Goal: Complete application form

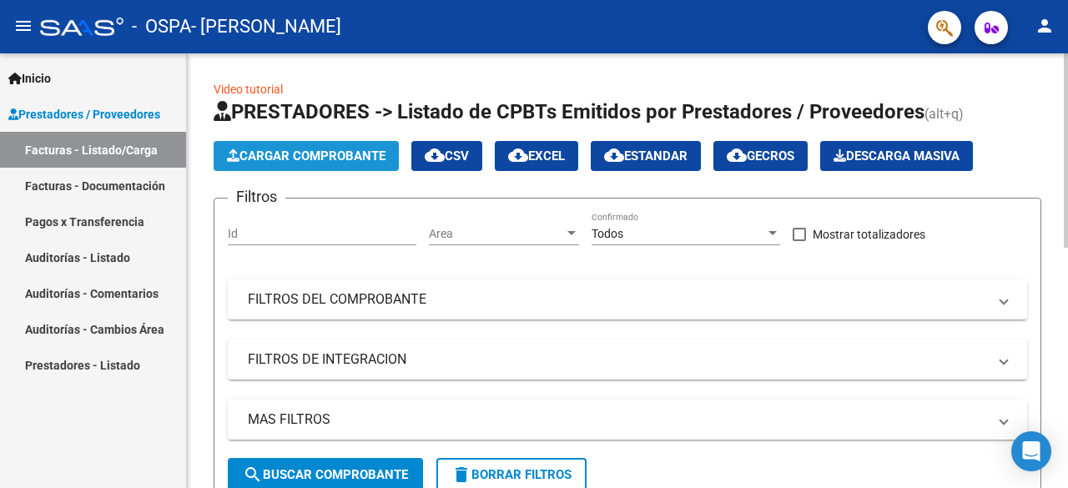
click at [336, 152] on span "Cargar Comprobante" at bounding box center [306, 156] width 159 height 15
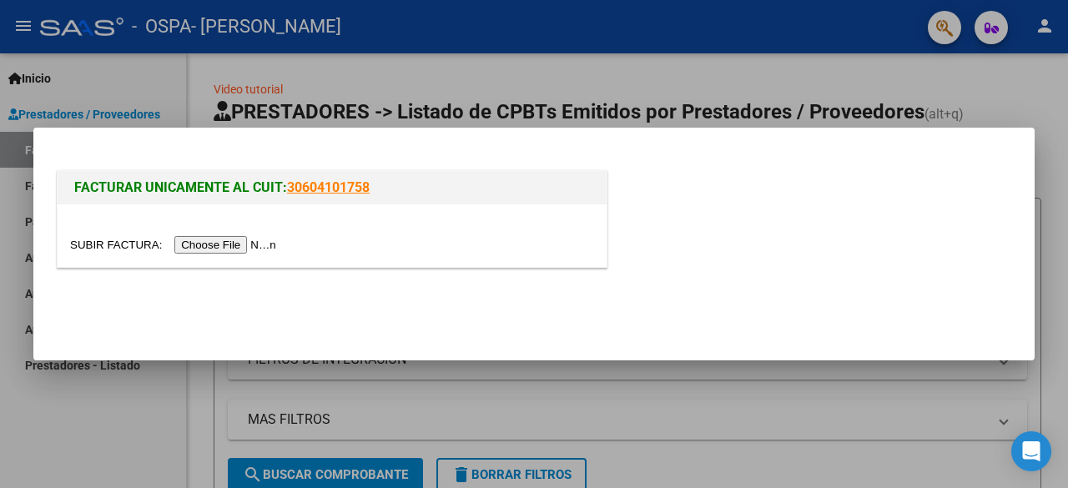
click at [215, 245] on input "file" at bounding box center [175, 245] width 211 height 18
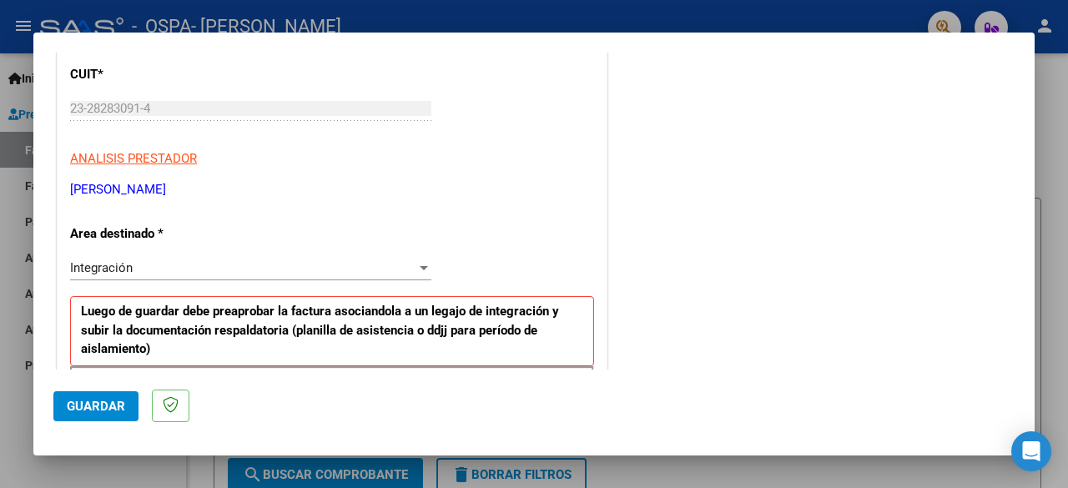
scroll to position [232, 0]
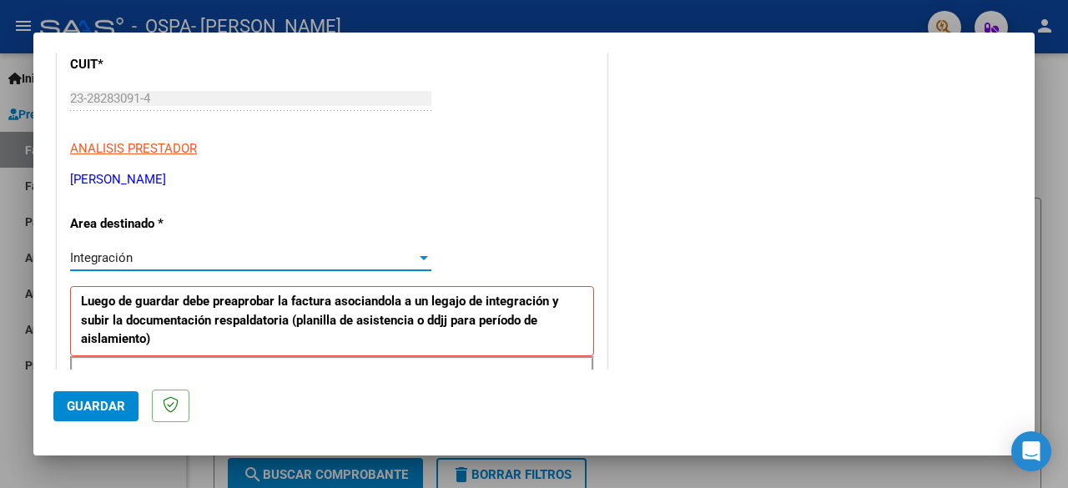
click at [404, 260] on div "Integración" at bounding box center [243, 257] width 346 height 15
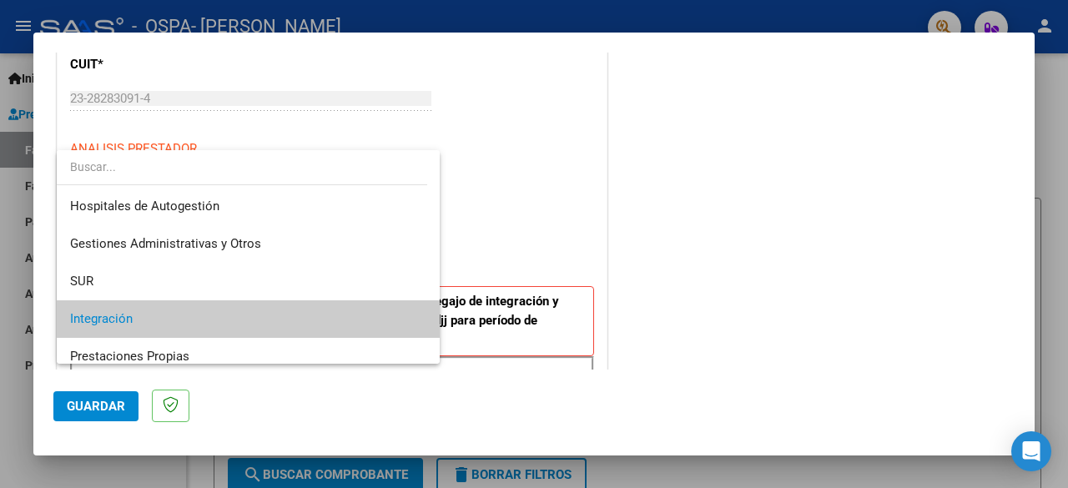
scroll to position [62, 0]
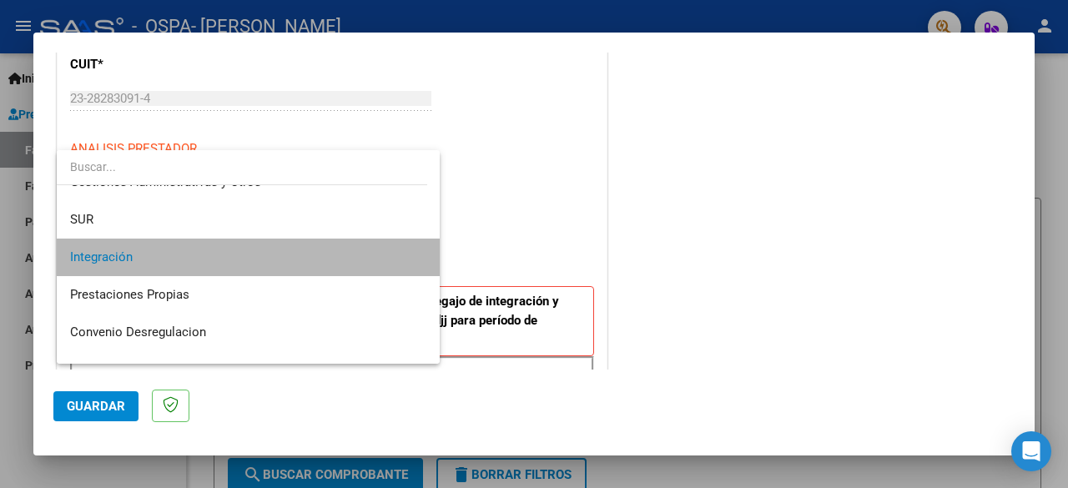
click at [404, 260] on span "Integración" at bounding box center [248, 258] width 357 height 38
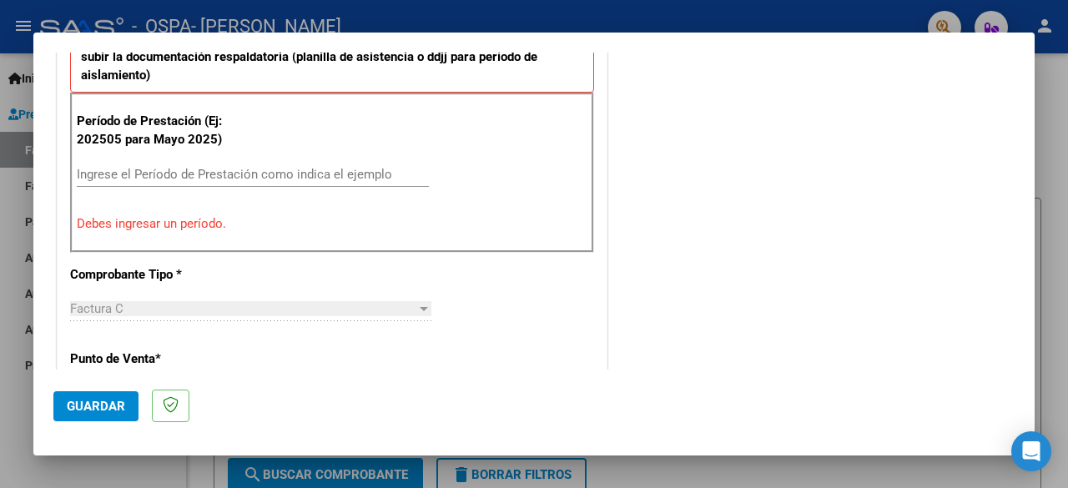
scroll to position [499, 0]
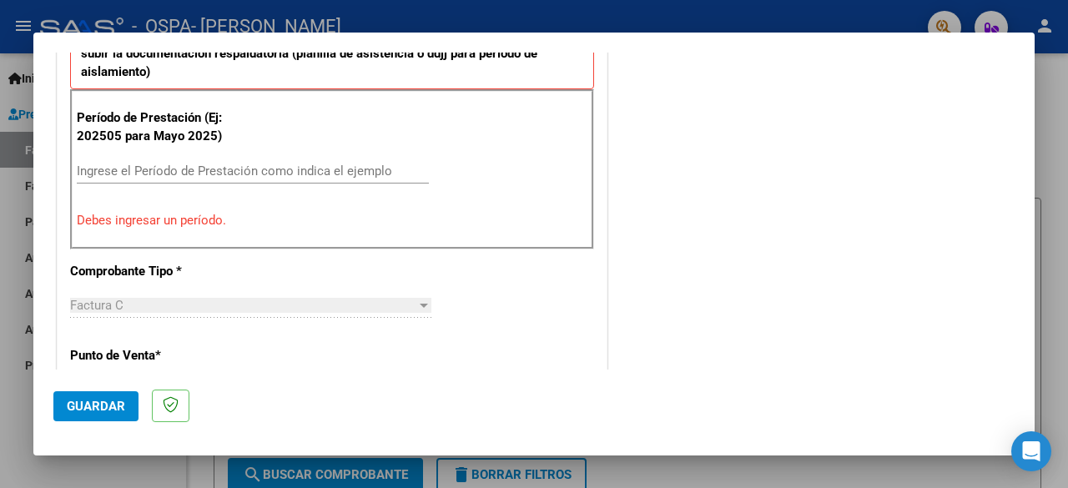
click at [238, 177] on div "Ingrese el Período de Prestación como indica el ejemplo" at bounding box center [253, 171] width 352 height 25
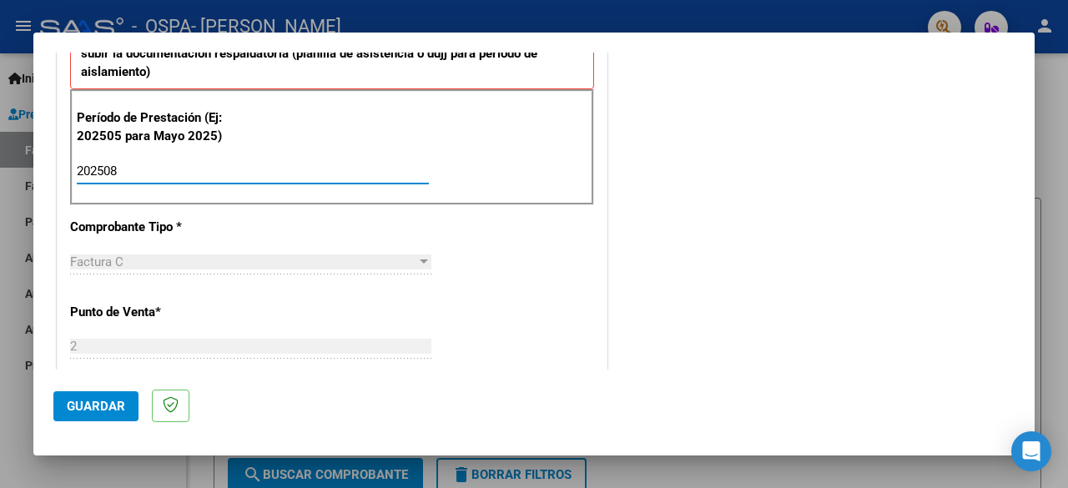
type input "202508"
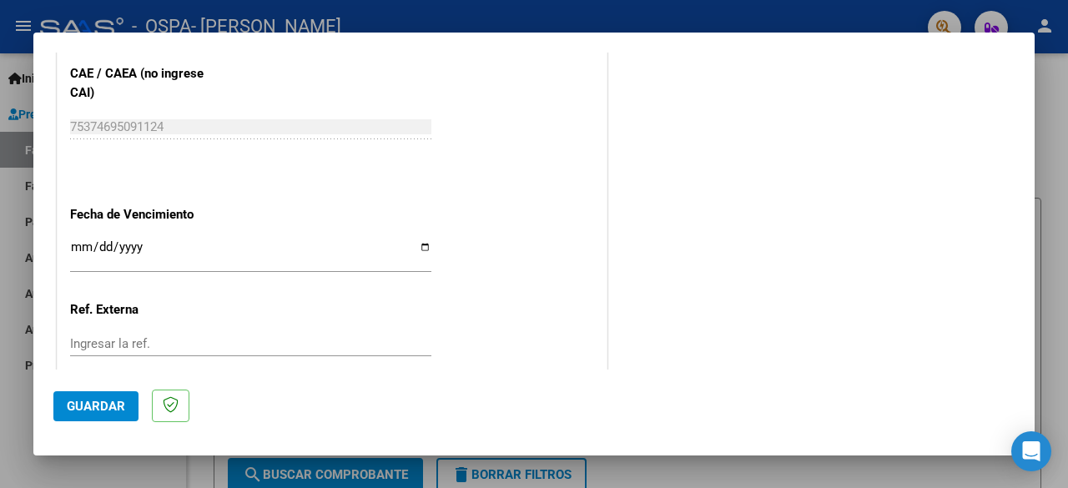
scroll to position [1054, 0]
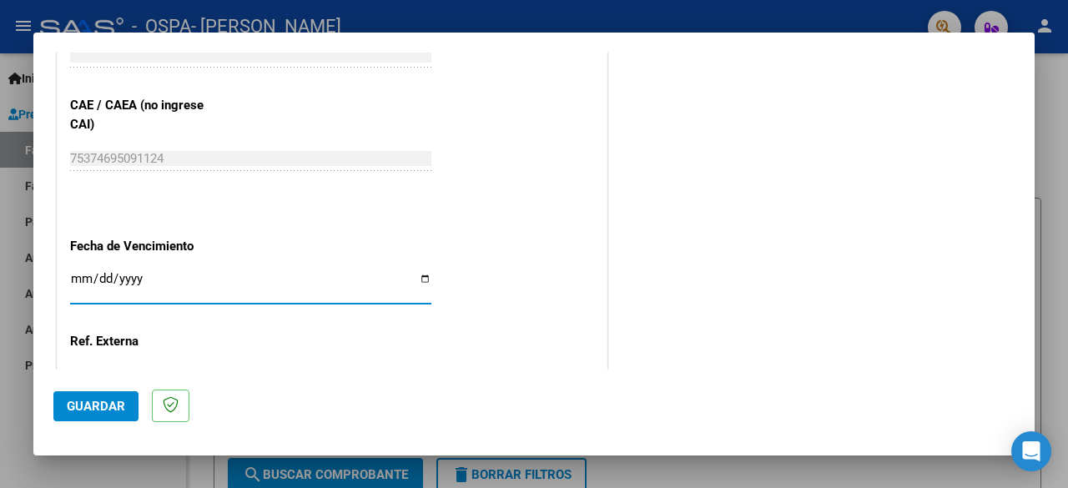
click at [418, 272] on input "Ingresar la fecha" at bounding box center [250, 285] width 361 height 27
type input "[DATE]"
click at [93, 407] on span "Guardar" at bounding box center [96, 406] width 58 height 15
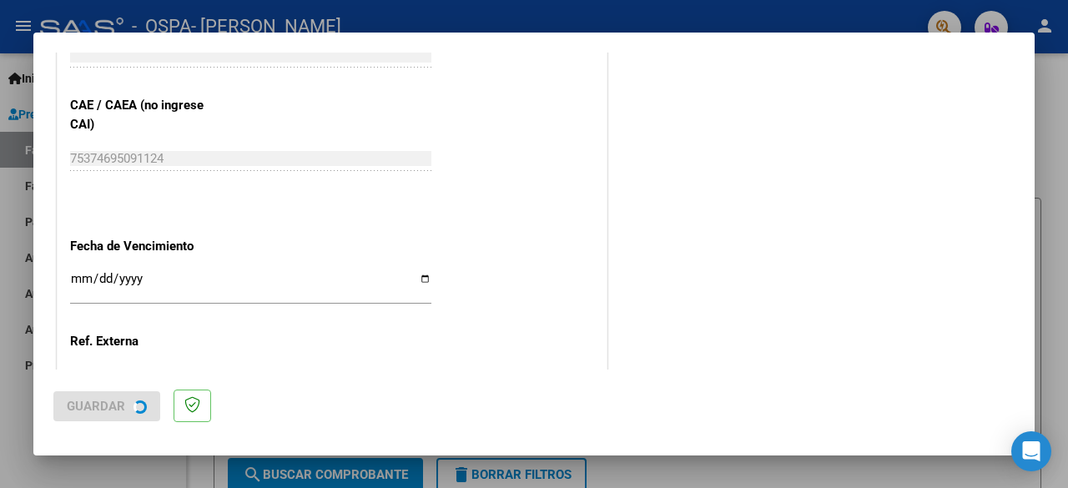
scroll to position [0, 0]
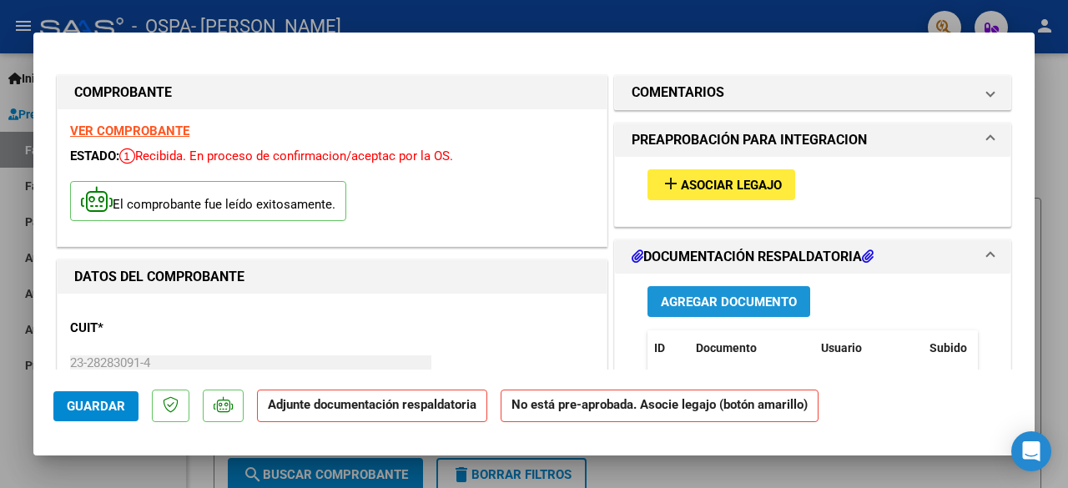
click at [732, 295] on span "Agregar Documento" at bounding box center [729, 302] width 136 height 15
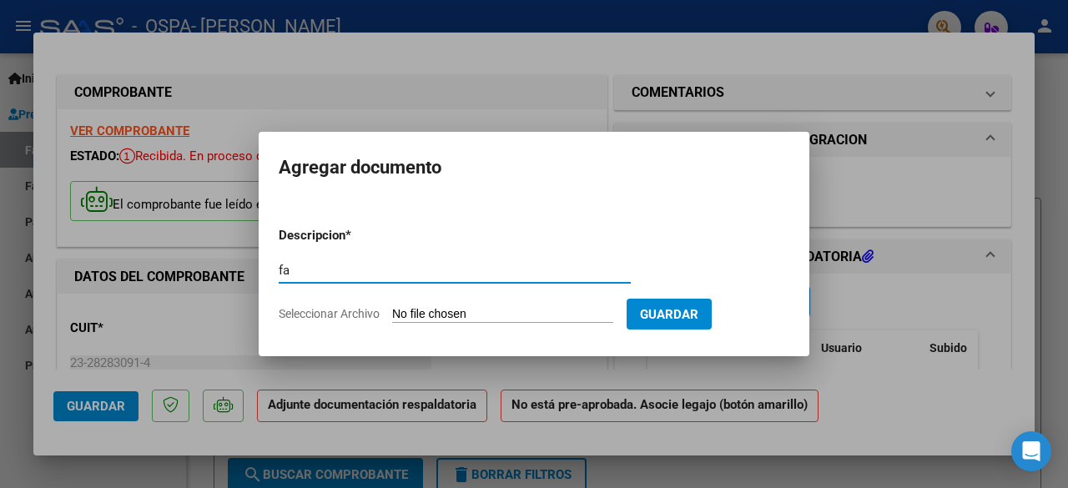
type input "f"
type input "o"
type input "planilla de asistencia [PERSON_NAME][DATE]"
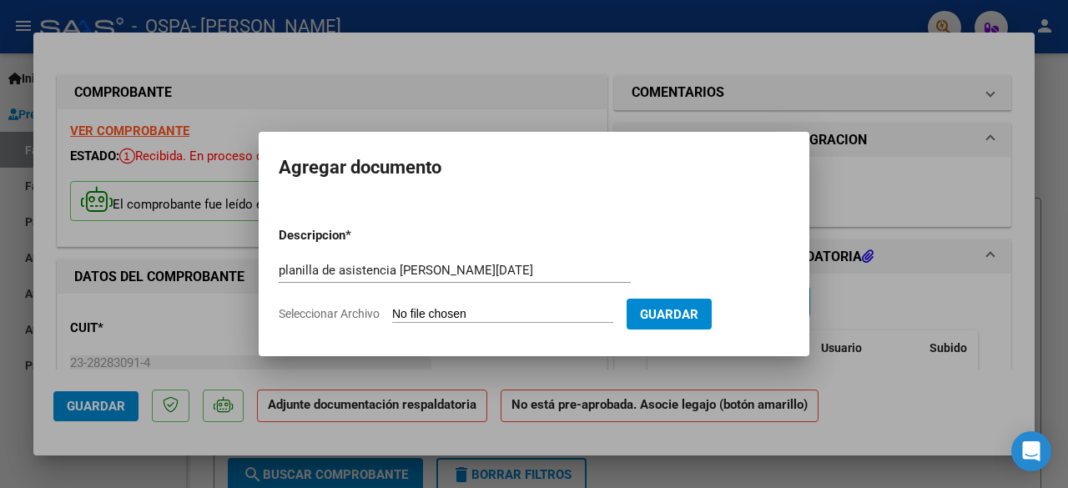
click at [451, 316] on input "Seleccionar Archivo" at bounding box center [502, 315] width 221 height 16
type input "C:\fakepath\[PERSON_NAME] agosto.pdf"
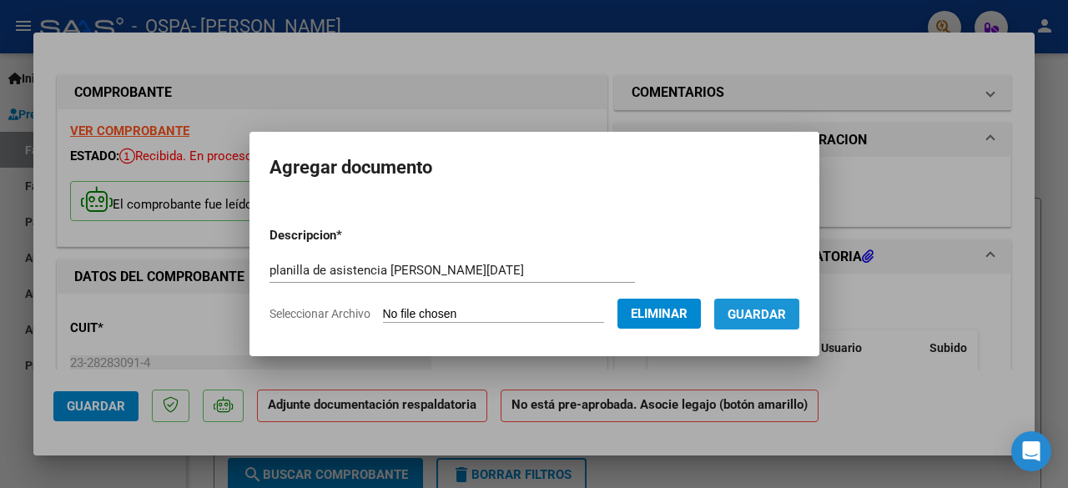
click at [763, 310] on span "Guardar" at bounding box center [757, 314] width 58 height 15
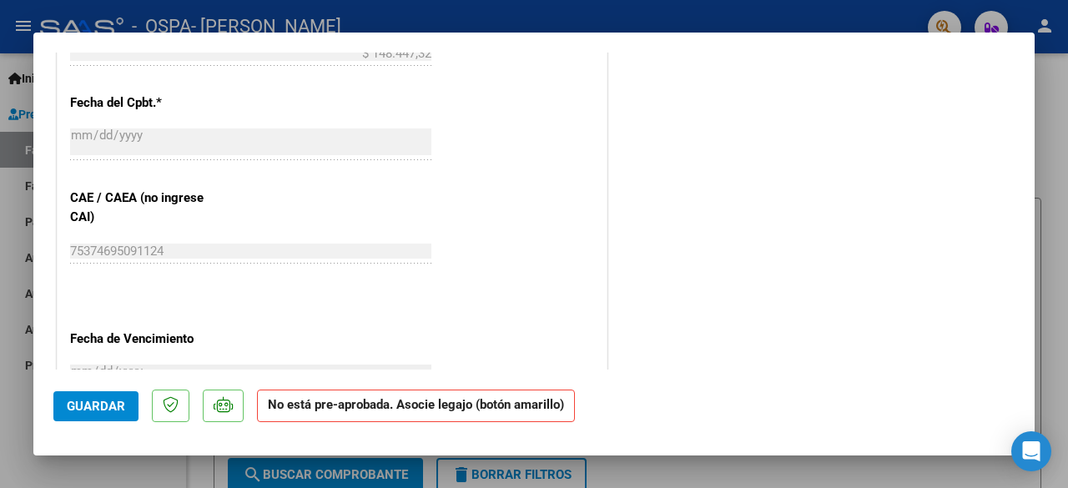
scroll to position [931, 0]
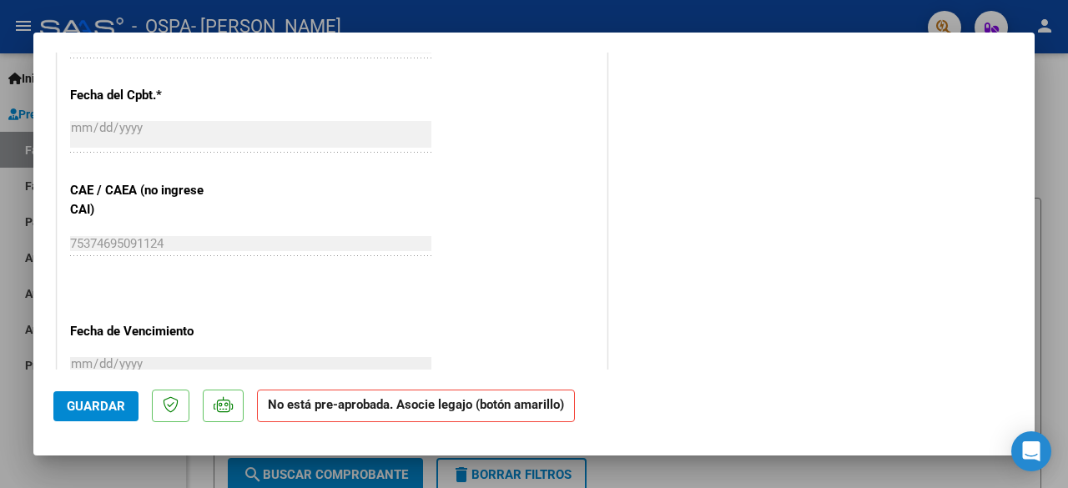
click at [110, 396] on button "Guardar" at bounding box center [95, 406] width 85 height 30
